Goal: Information Seeking & Learning: Learn about a topic

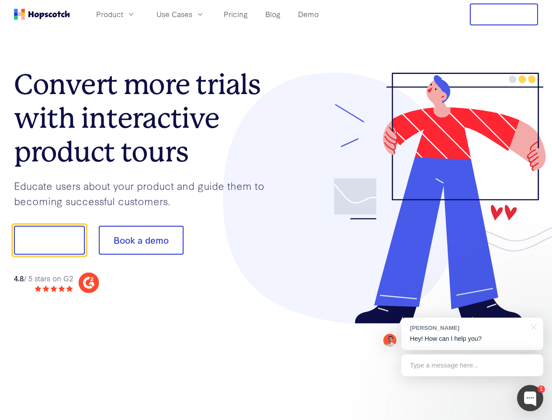
click at [276, 210] on div at bounding box center [407, 199] width 262 height 252
click at [123, 14] on span "Product" at bounding box center [109, 14] width 27 height 11
click at [192, 14] on span "Use Cases" at bounding box center [175, 14] width 36 height 11
click at [504, 14] on button "Free Trial" at bounding box center [504, 14] width 68 height 22
click at [49, 240] on button "Show me!" at bounding box center [49, 240] width 71 height 29
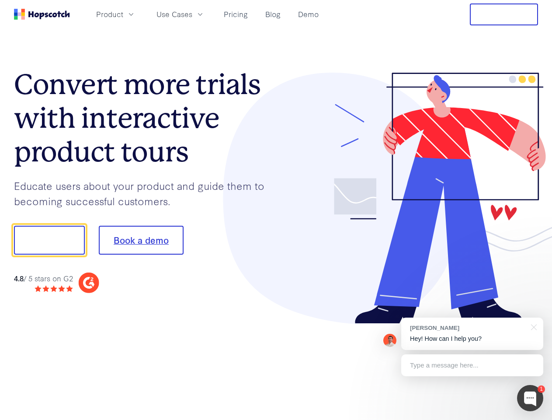
click at [141, 240] on button "Book a demo" at bounding box center [141, 240] width 85 height 29
click at [531, 398] on div at bounding box center [530, 398] width 26 height 26
click at [472, 334] on div "[PERSON_NAME] Hey! How can I help you?" at bounding box center [473, 334] width 142 height 32
click at [533, 326] on div at bounding box center [462, 239] width 164 height 292
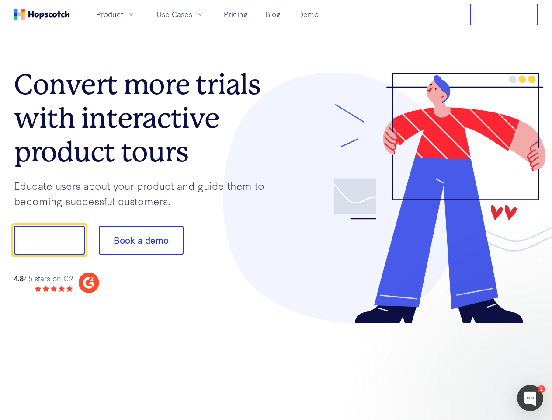
click at [472, 365] on div at bounding box center [462, 297] width 164 height 175
